Goal: Task Accomplishment & Management: Use online tool/utility

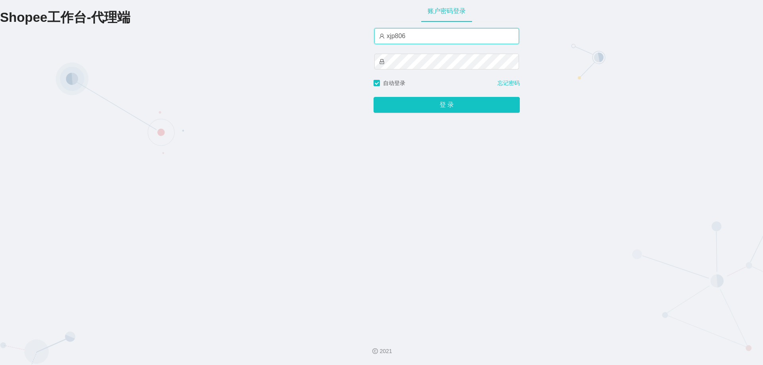
click at [409, 38] on input "xjp806" at bounding box center [446, 36] width 145 height 16
type input "yn06"
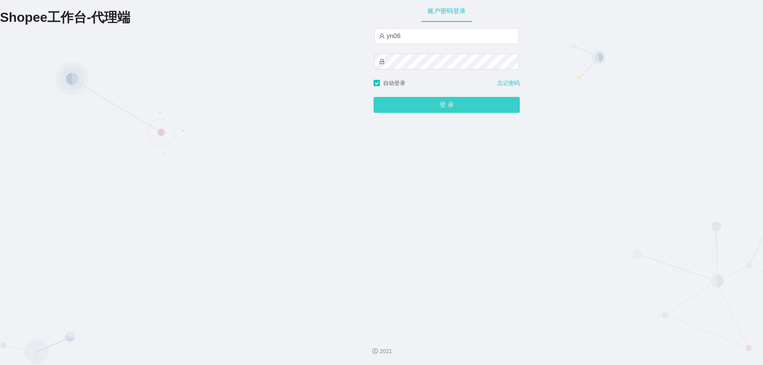
click at [443, 103] on button "登 录" at bounding box center [446, 105] width 146 height 16
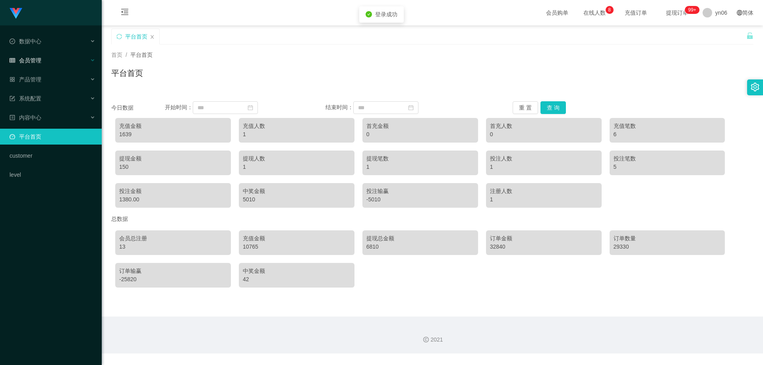
click at [29, 58] on span "会员管理" at bounding box center [26, 60] width 32 height 6
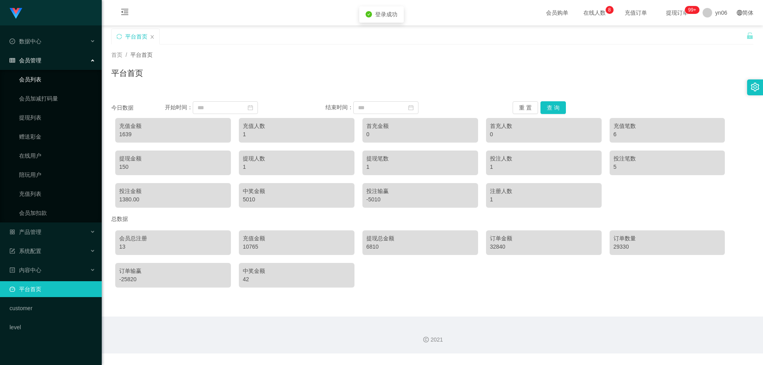
click at [39, 80] on link "会员列表" at bounding box center [57, 80] width 76 height 16
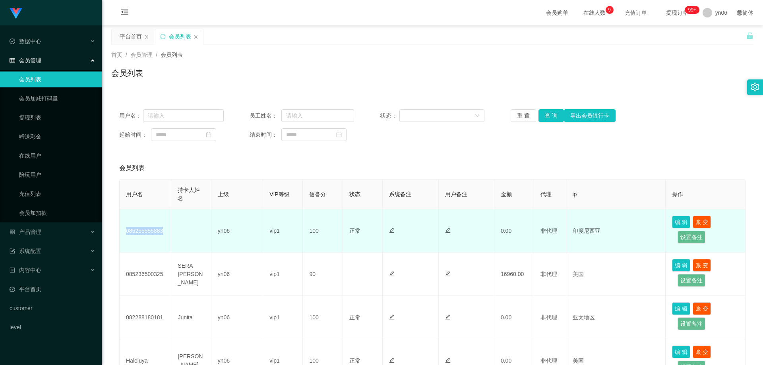
drag, startPoint x: 165, startPoint y: 228, endPoint x: 126, endPoint y: 229, distance: 38.5
click at [126, 229] on td "085255555883" at bounding box center [146, 230] width 52 height 43
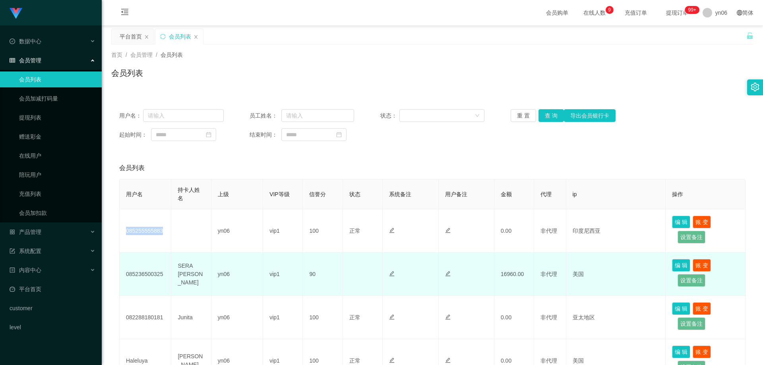
copy td "085255555883"
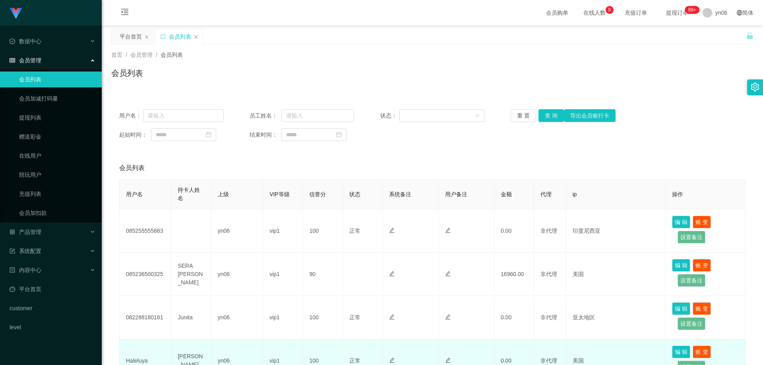
click at [302, 364] on tr "Haleluya Nor Rochmad yn06 vip1 100 正常 禁止登录 禁止投注 0.00 非代理 美国 编 辑 账 变 设置备注" at bounding box center [433, 360] width 626 height 43
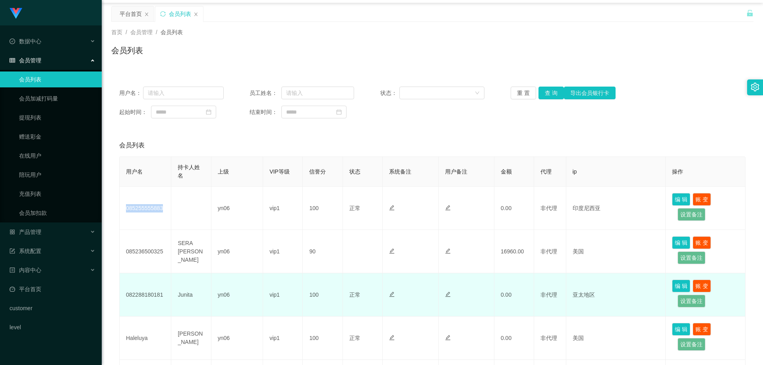
drag, startPoint x: 165, startPoint y: 211, endPoint x: 217, endPoint y: 286, distance: 91.6
click at [124, 210] on td "085255555883" at bounding box center [146, 208] width 52 height 43
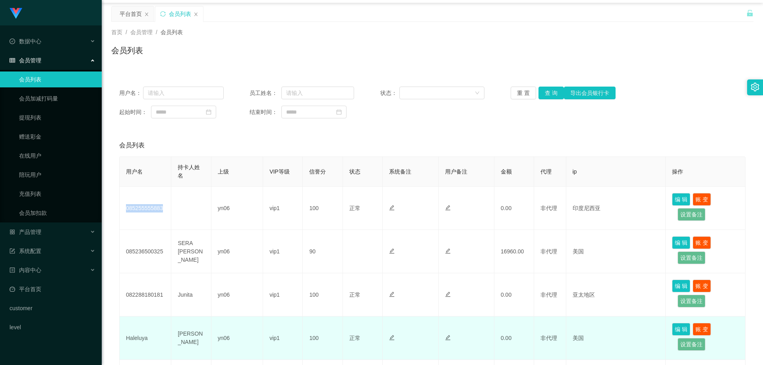
copy td "085255555883"
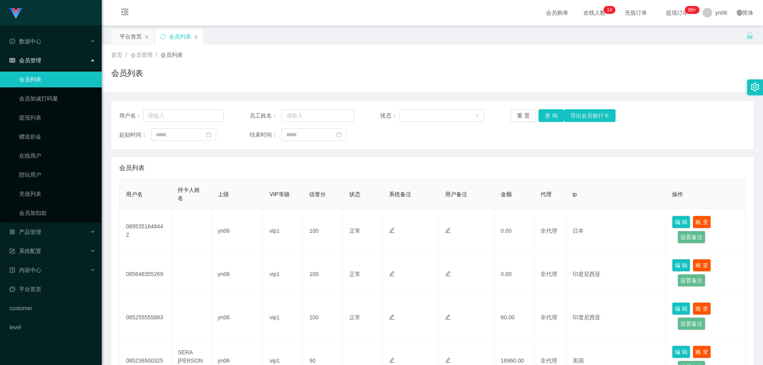
scroll to position [40, 0]
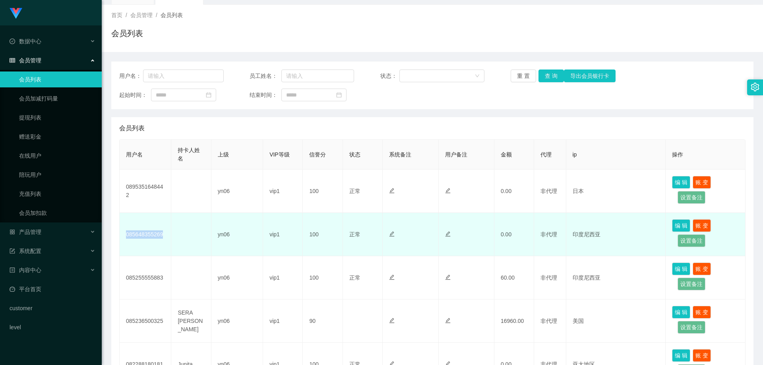
drag, startPoint x: 167, startPoint y: 236, endPoint x: 124, endPoint y: 236, distance: 43.3
click at [124, 236] on td "085648355269" at bounding box center [146, 234] width 52 height 43
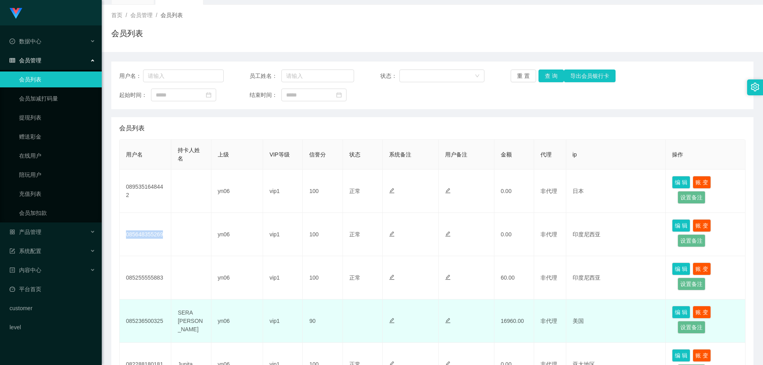
copy td "085648355269"
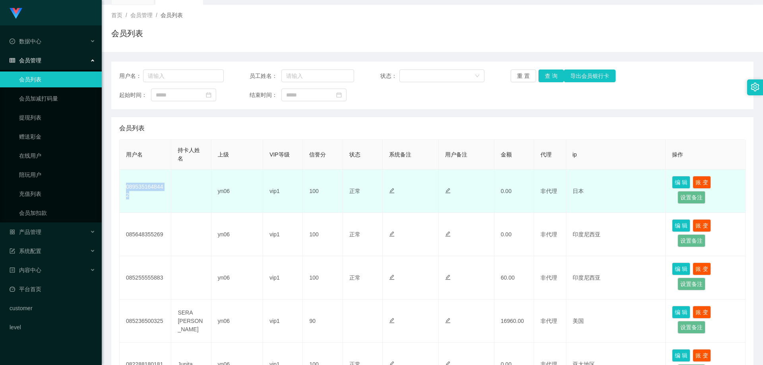
drag, startPoint x: 151, startPoint y: 192, endPoint x: 126, endPoint y: 187, distance: 25.2
click at [126, 187] on td "0895351648442" at bounding box center [146, 191] width 52 height 43
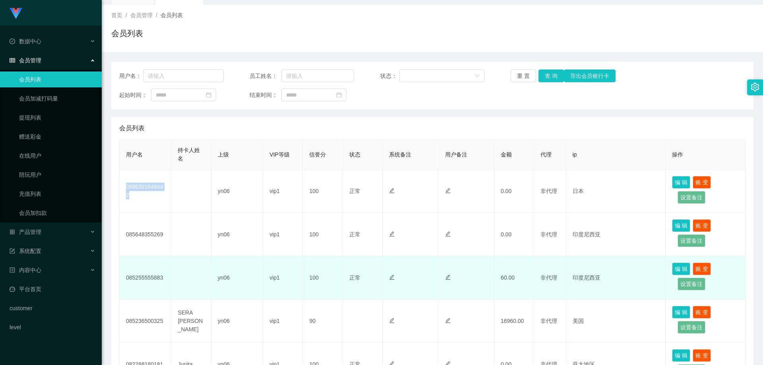
copy td "0895351648442"
